Goal: Transaction & Acquisition: Purchase product/service

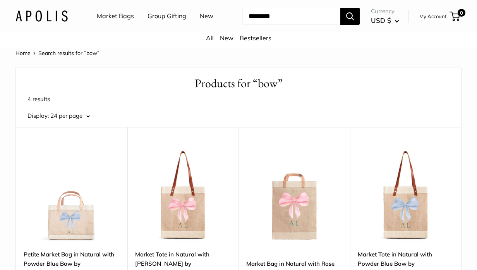
click at [0, 0] on img at bounding box center [0, 0] width 0 height 0
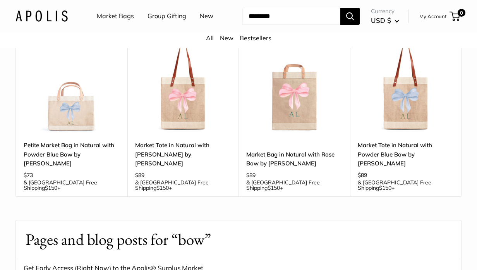
scroll to position [127, 0]
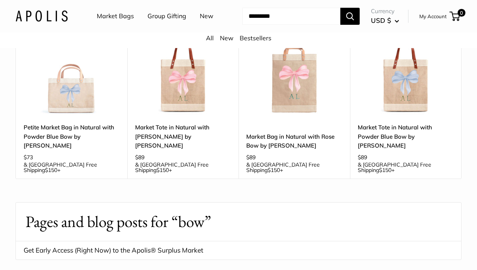
click at [0, 0] on img at bounding box center [0, 0] width 0 height 0
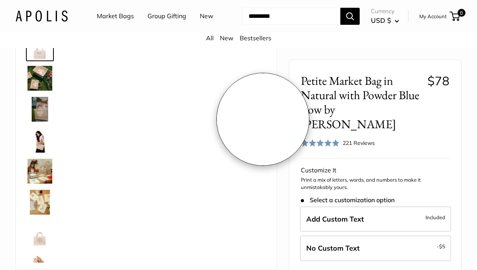
scroll to position [60, 0]
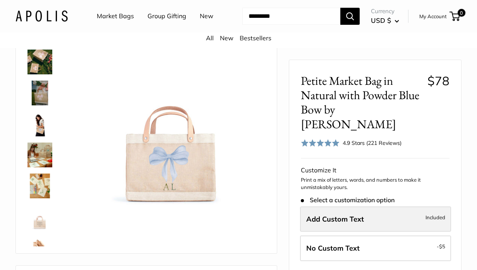
click at [382, 206] on label "Add Custom Text Included" at bounding box center [375, 219] width 151 height 26
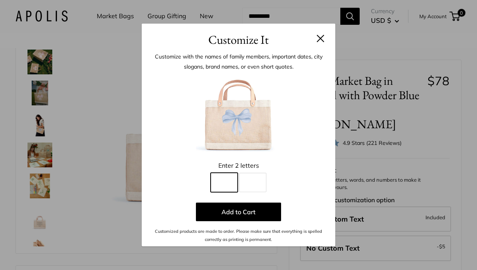
click at [232, 180] on input "Line 1" at bounding box center [224, 182] width 27 height 19
type input "*"
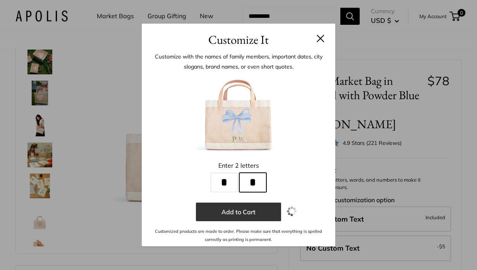
type input "*"
click at [247, 210] on button "Add to Cart" at bounding box center [238, 212] width 85 height 19
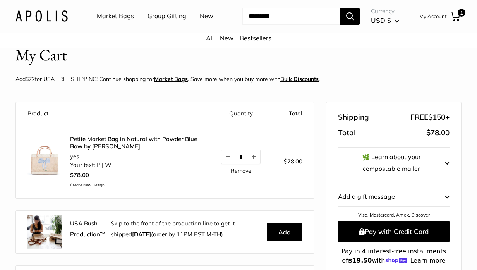
scroll to position [20, 0]
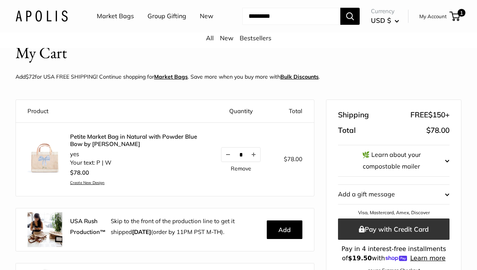
click at [374, 233] on button "Pay with Credit Card" at bounding box center [394, 228] width 112 height 21
